Goal: Transaction & Acquisition: Purchase product/service

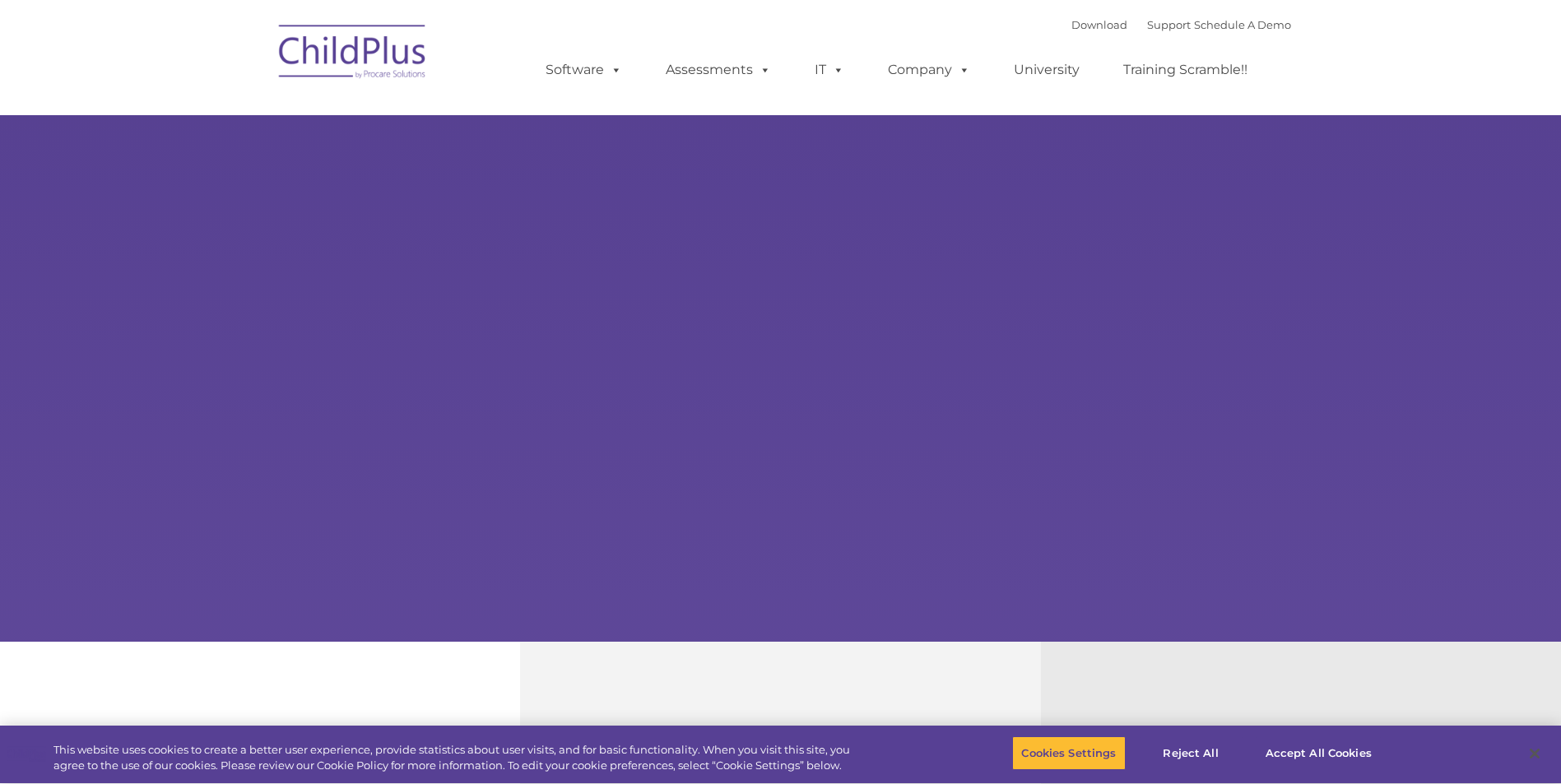
select select "MEDIUM"
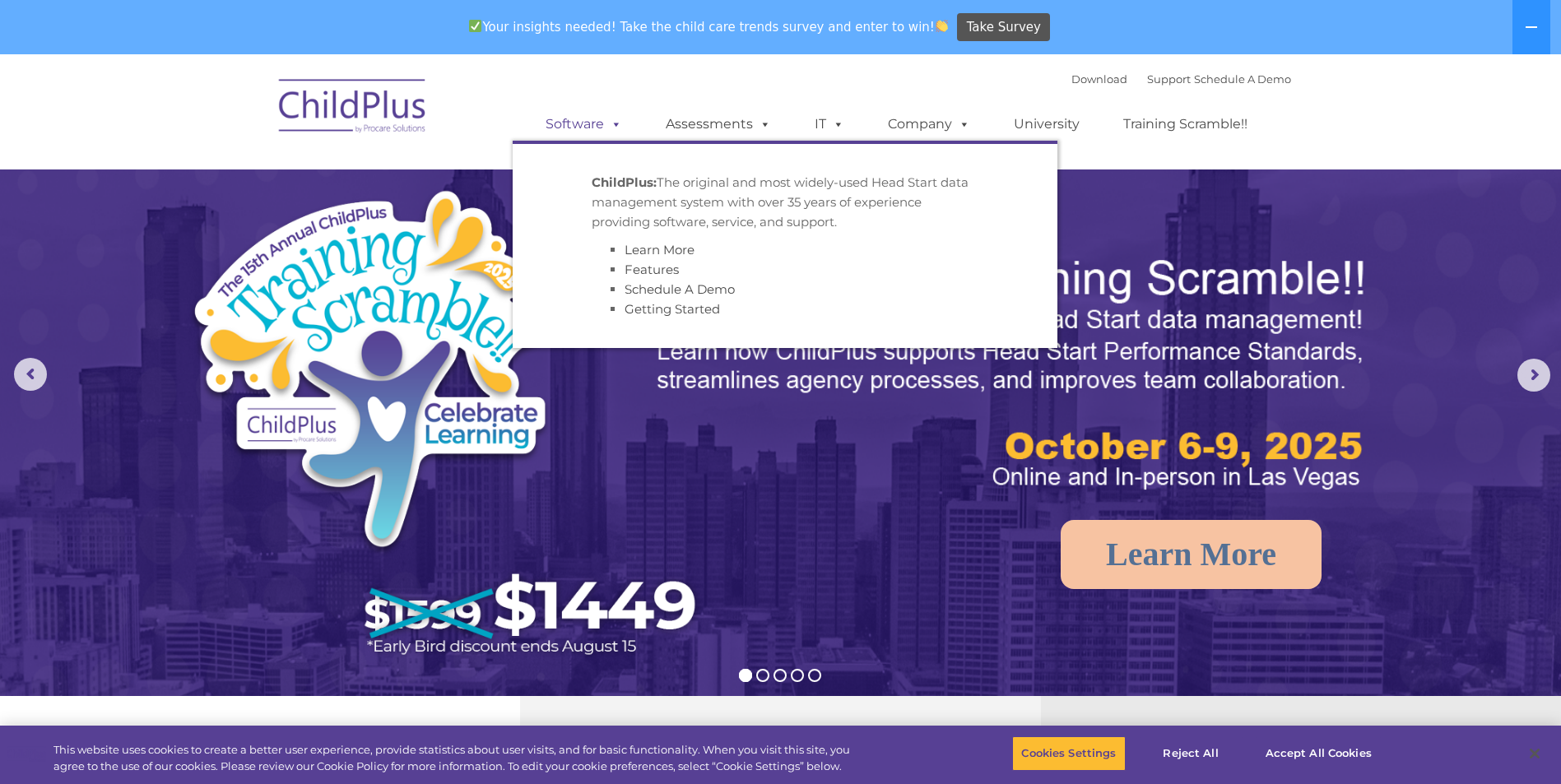
click at [563, 124] on link "Software" at bounding box center [583, 124] width 110 height 33
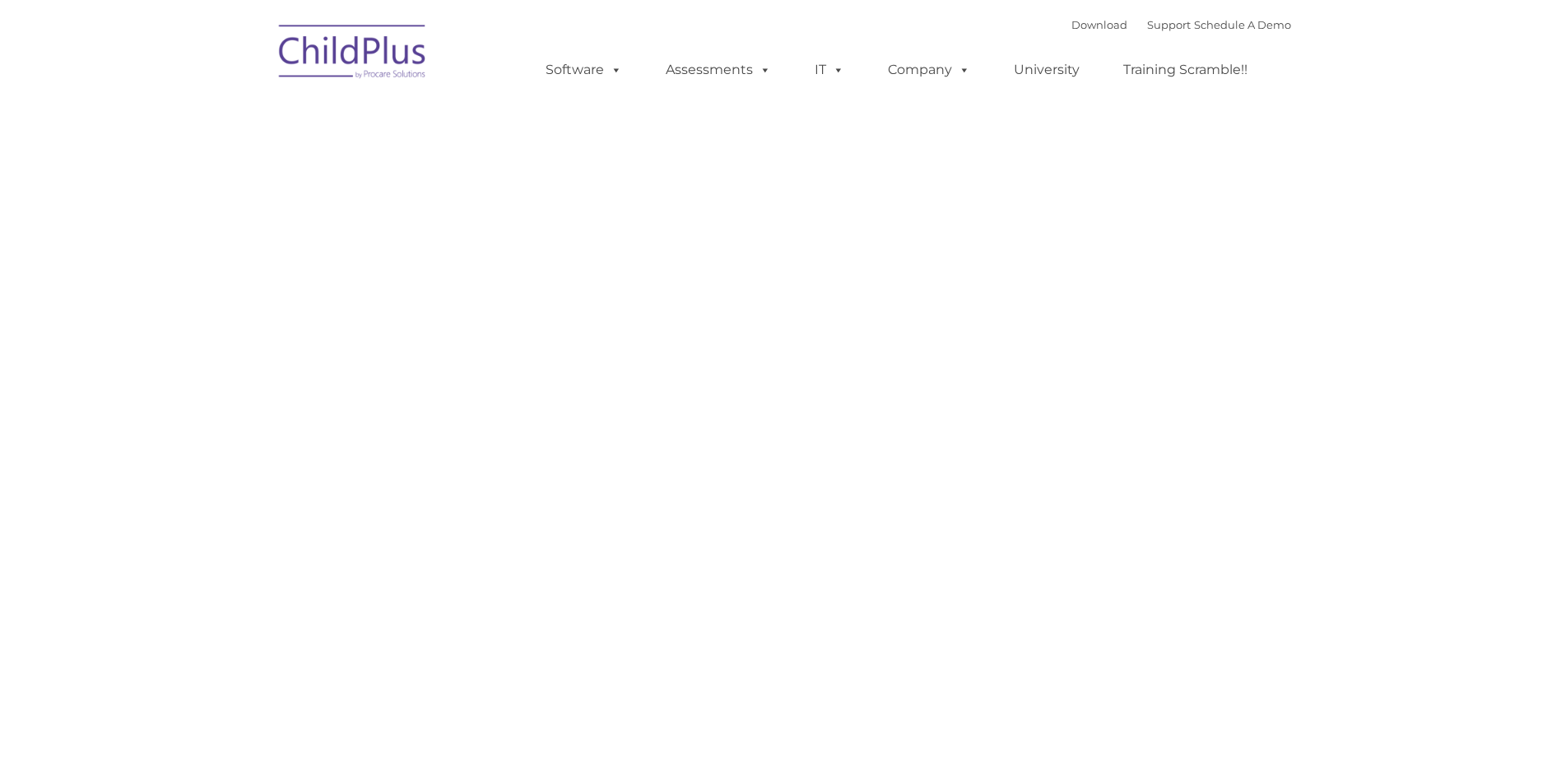
click at [613, 124] on div "Request Pricing ChildPlus is an all-in-one software solution for Head Start, EH…" at bounding box center [780, 447] width 995 height 740
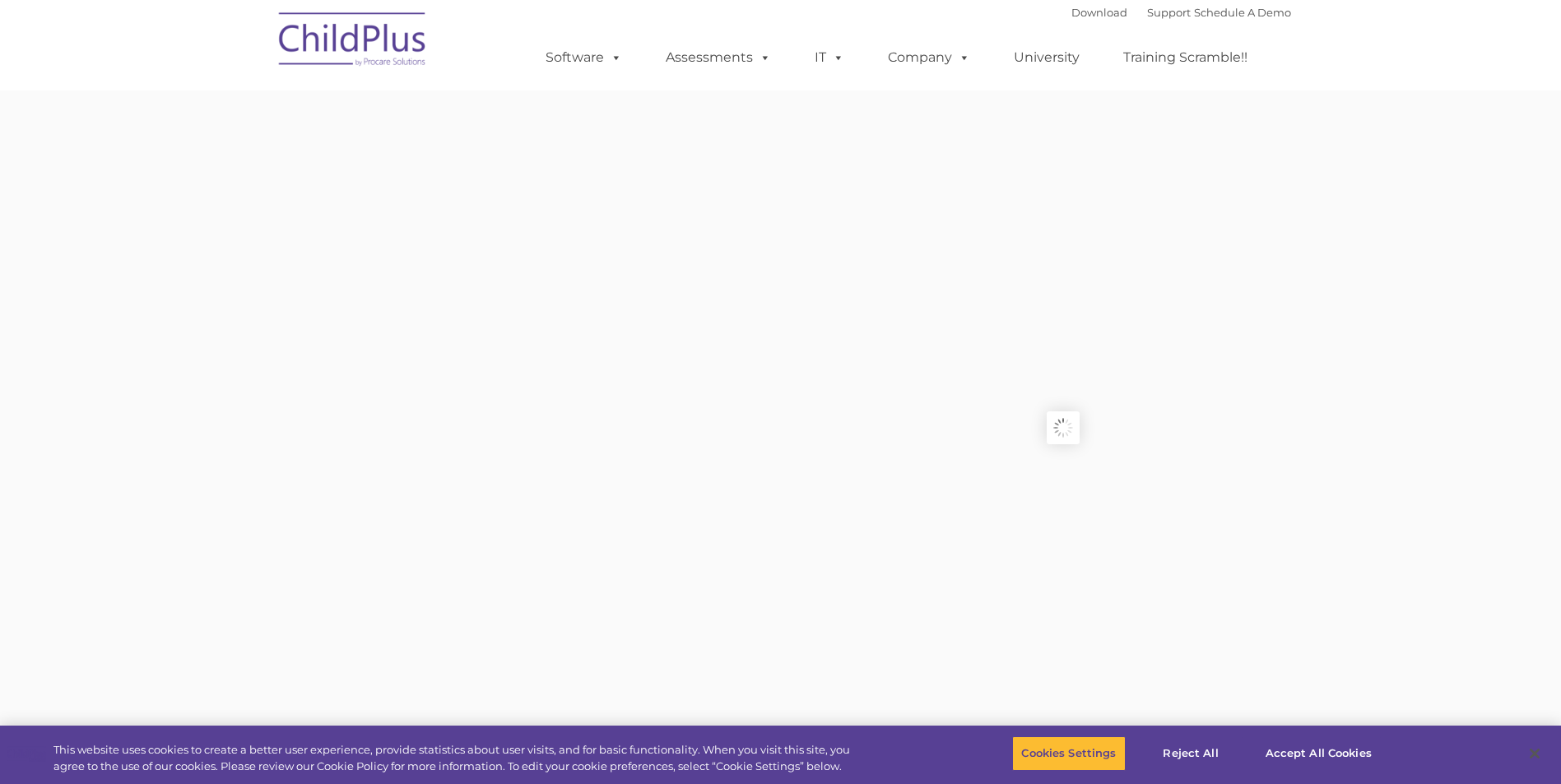
type input ""
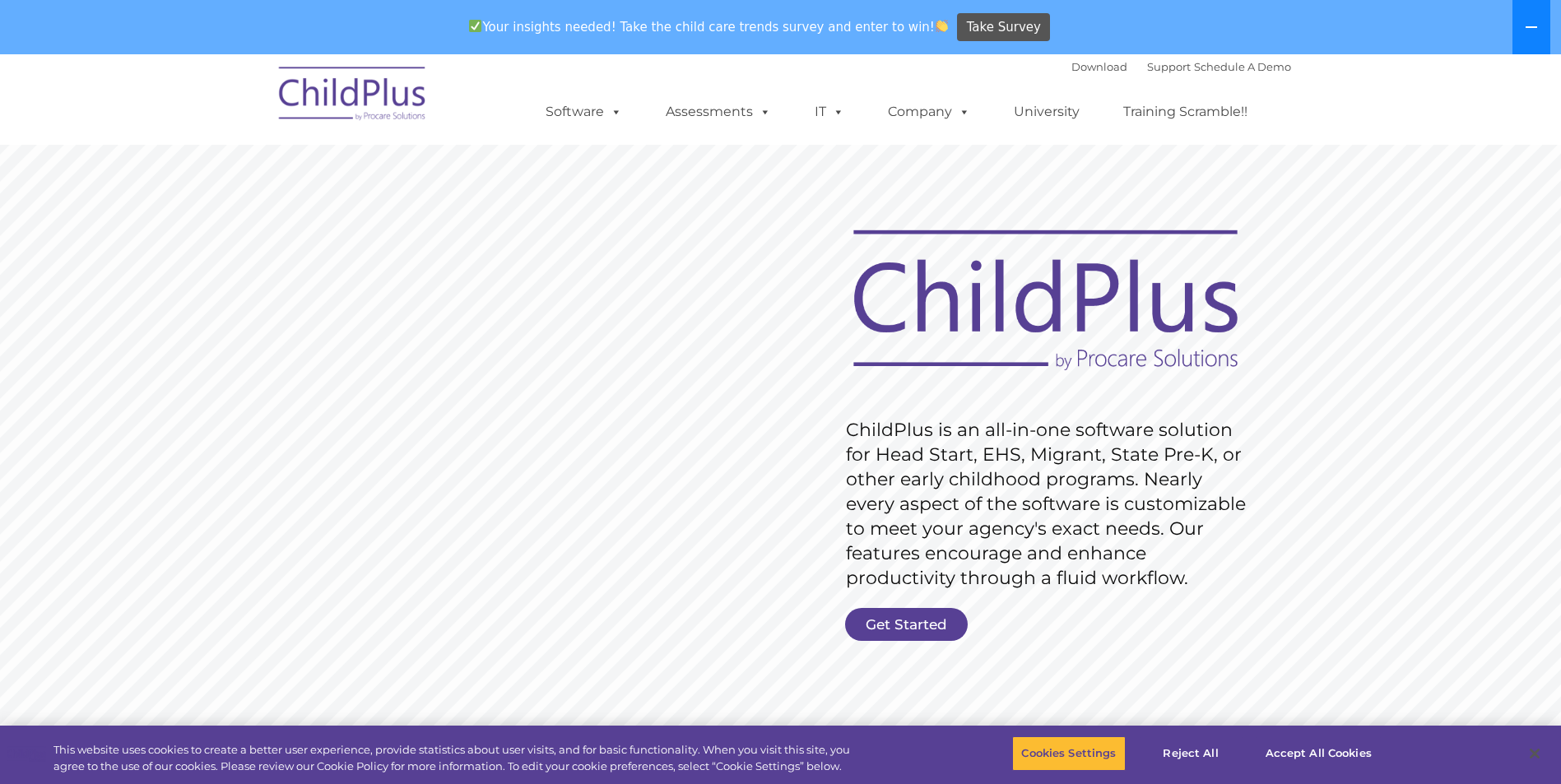
click at [1539, 23] on button at bounding box center [1531, 27] width 38 height 54
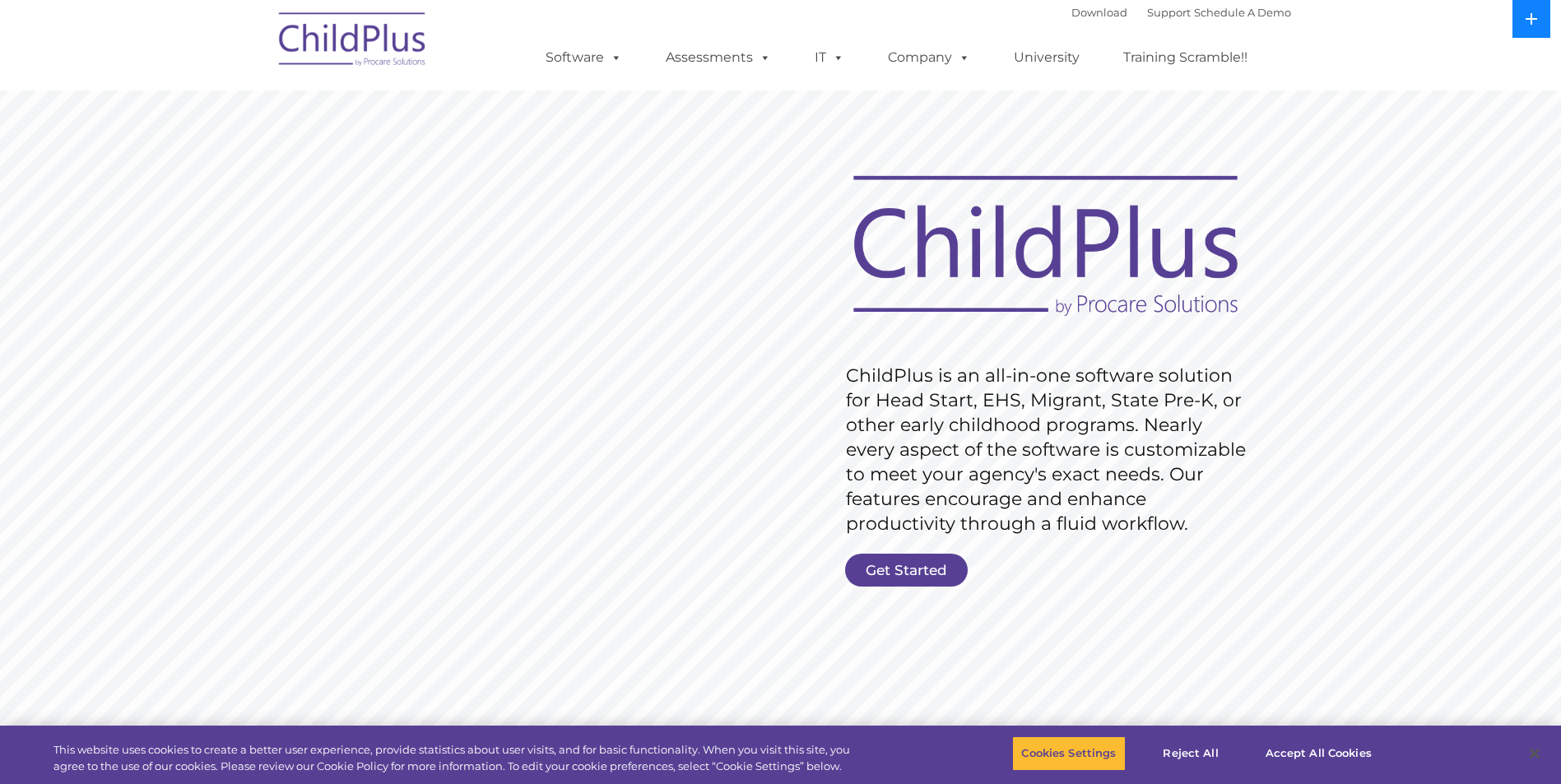
click at [1539, 23] on button at bounding box center [1531, 19] width 38 height 38
